Goal: Use online tool/utility

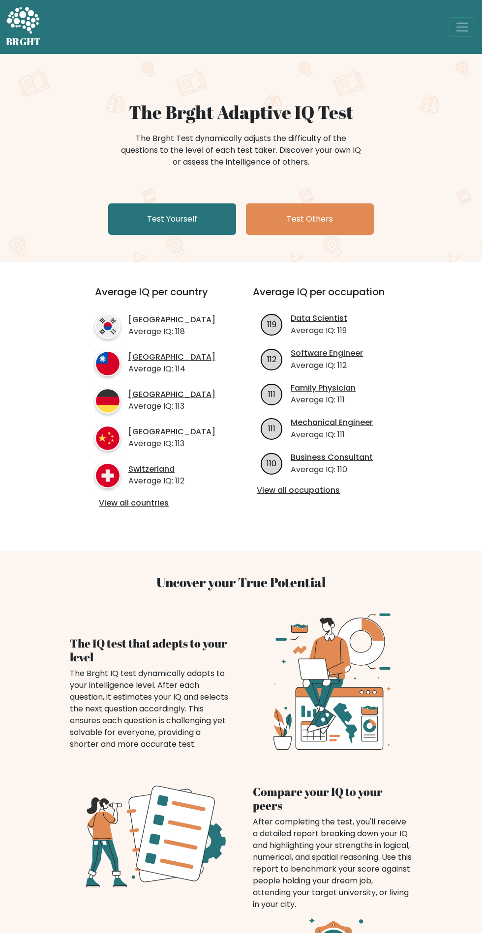
click at [156, 219] on link "Test Yourself" at bounding box center [172, 218] width 128 height 31
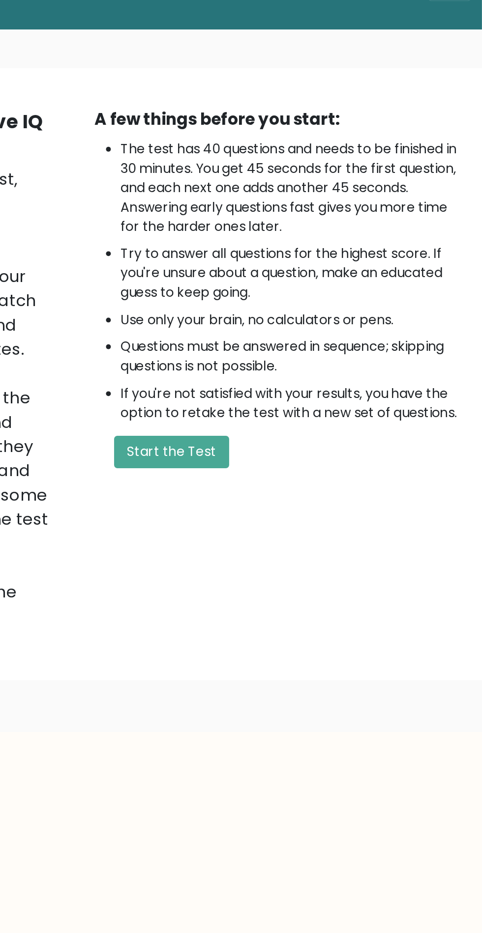
click at [295, 308] on button "Start the Test" at bounding box center [293, 311] width 70 height 20
